Goal: Information Seeking & Learning: Find specific fact

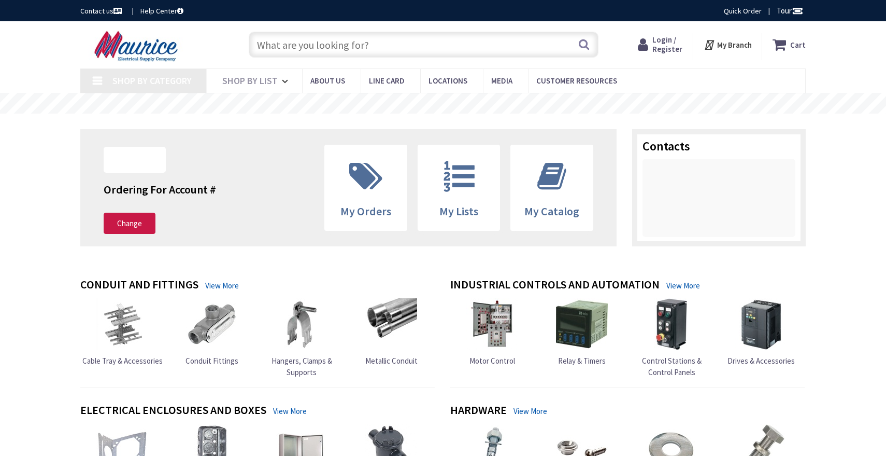
type input "[GEOGRAPHIC_DATA], [GEOGRAPHIC_DATA]"
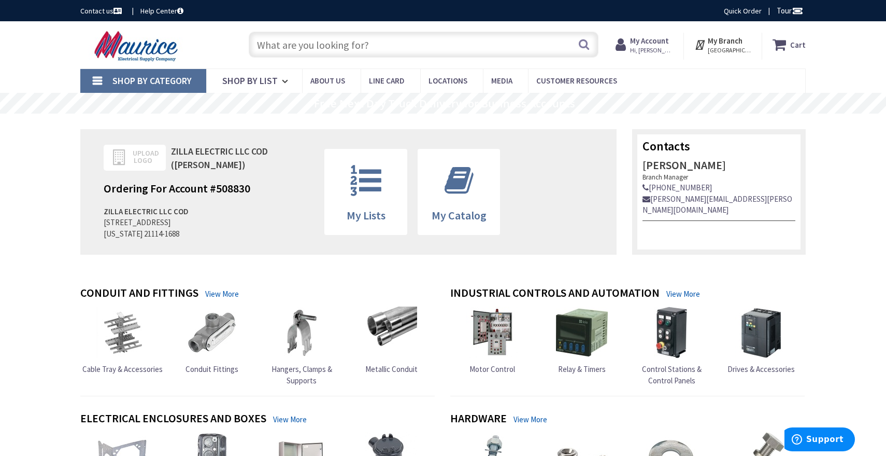
click at [369, 47] on input "text" at bounding box center [424, 45] width 350 height 26
type input "1"
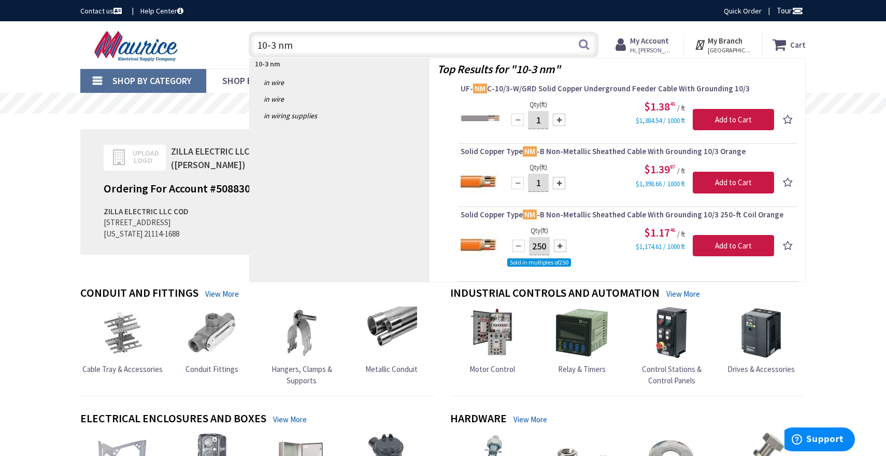
click at [265, 45] on input "10-3 nm" at bounding box center [424, 45] width 350 height 26
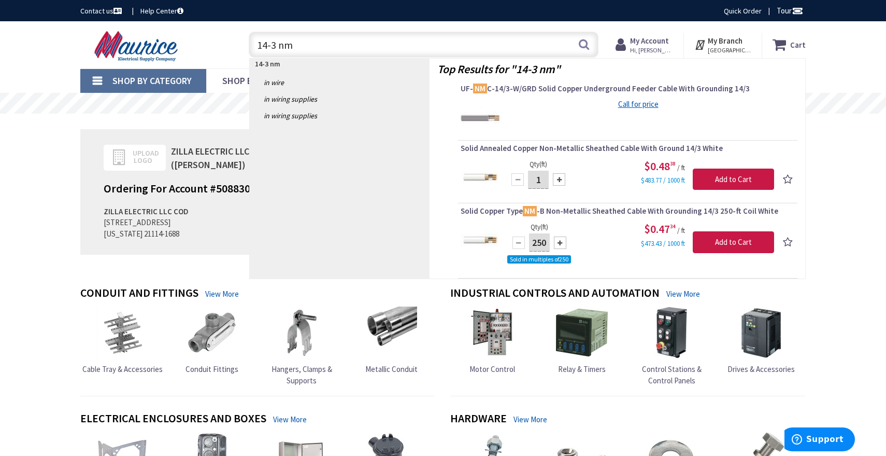
click at [272, 47] on input "14-3 nm" at bounding box center [424, 45] width 350 height 26
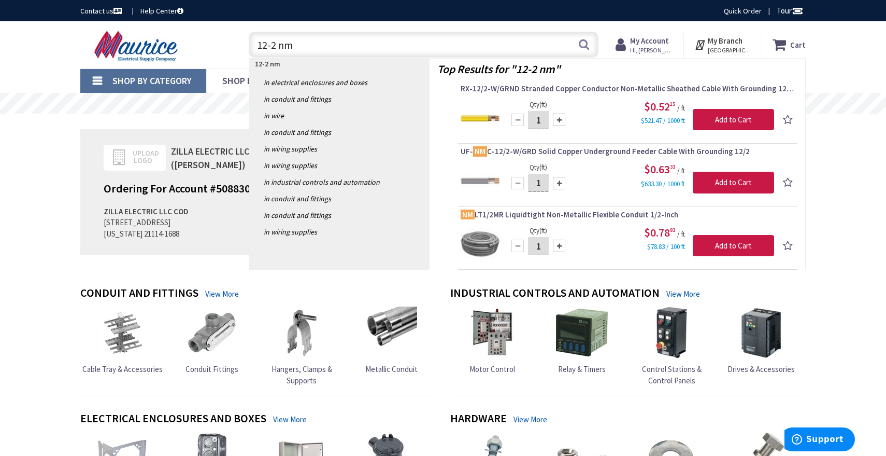
type input "12-2 nm"
drag, startPoint x: 308, startPoint y: 47, endPoint x: 251, endPoint y: 43, distance: 57.2
click at [251, 43] on input "12-2 nm" at bounding box center [424, 45] width 350 height 26
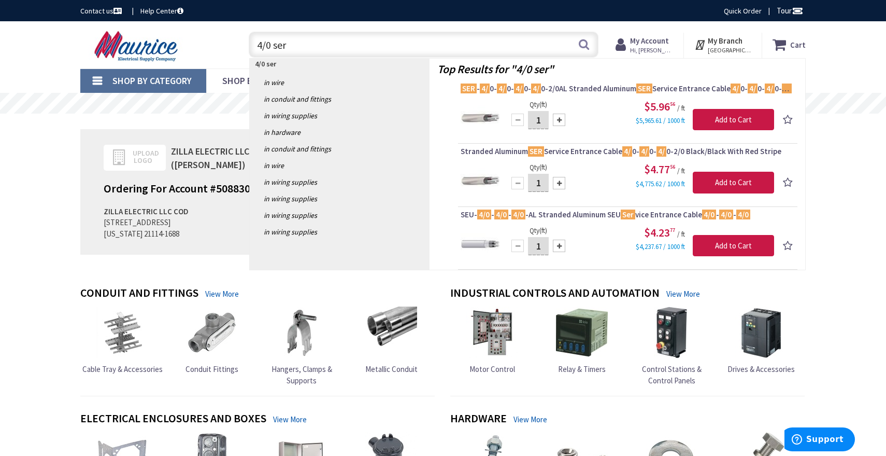
type input "4/0 ser"
drag, startPoint x: 302, startPoint y: 43, endPoint x: 232, endPoint y: 34, distance: 70.1
click at [232, 34] on div "Toggle Nav 4/0 ser 4/0 ser Search Cart My Cart Close You have no items in your …" at bounding box center [443, 44] width 741 height 35
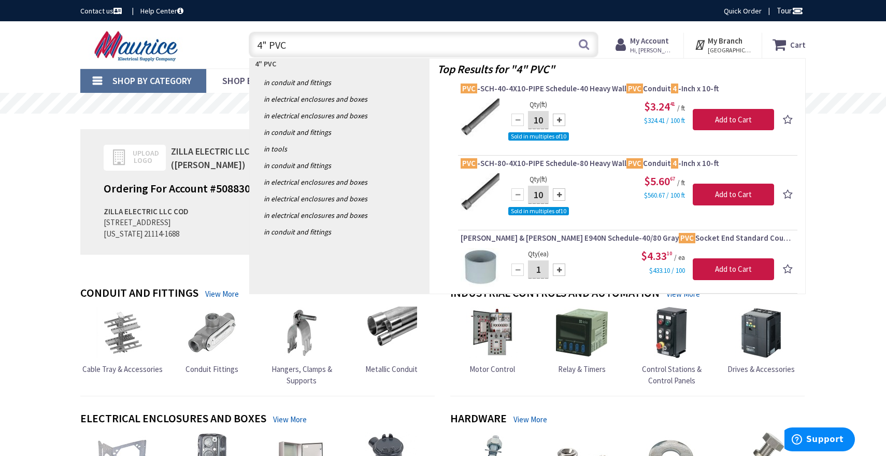
type input "4" PVC"
